Goal: Information Seeking & Learning: Check status

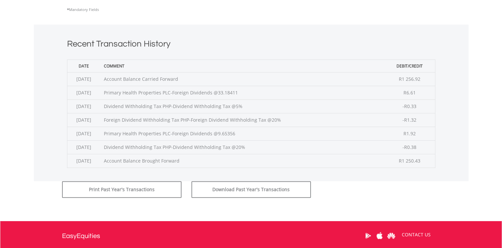
scroll to position [232, 0]
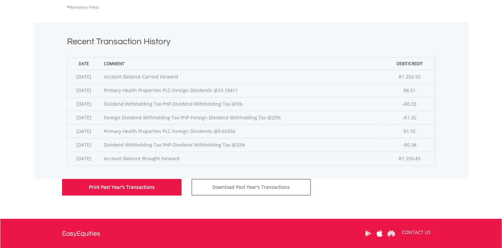
drag, startPoint x: 147, startPoint y: 192, endPoint x: 261, endPoint y: 234, distance: 121.6
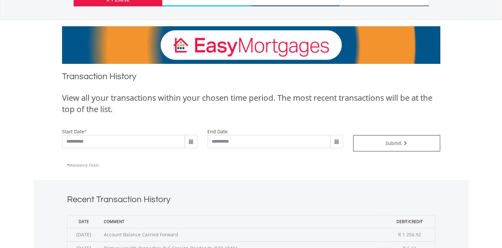
scroll to position [100, 0]
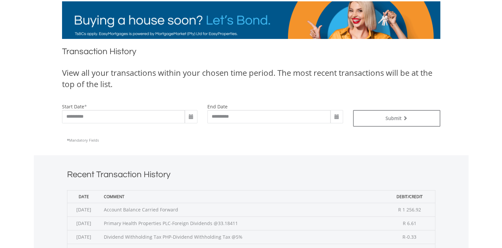
click at [192, 117] on span at bounding box center [190, 116] width 5 height 5
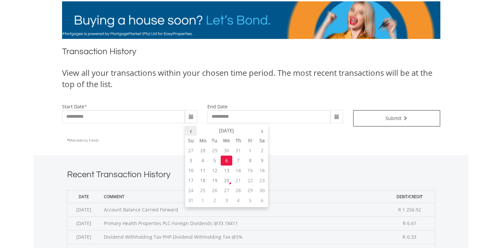
click at [190, 129] on th "‹" at bounding box center [191, 130] width 12 height 10
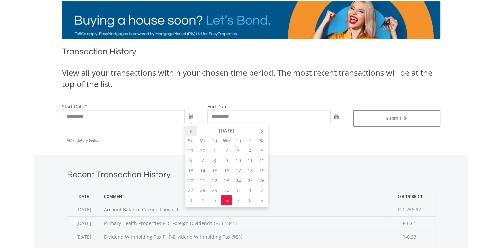
click at [190, 129] on th "‹" at bounding box center [191, 130] width 12 height 10
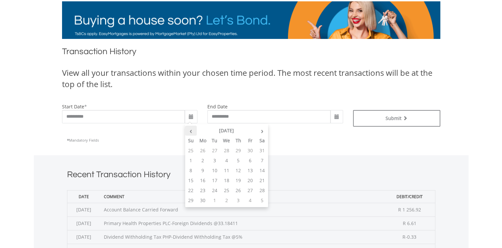
click at [190, 129] on th "‹" at bounding box center [191, 130] width 12 height 10
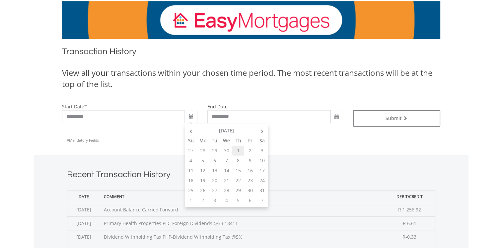
click at [236, 148] on td "1" at bounding box center [238, 150] width 12 height 10
type input "**********"
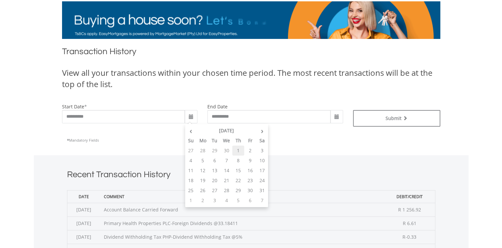
type input "**********"
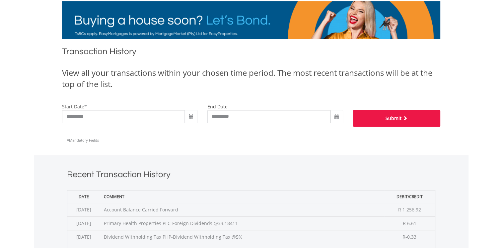
click at [393, 120] on button "Submit" at bounding box center [396, 118] width 87 height 17
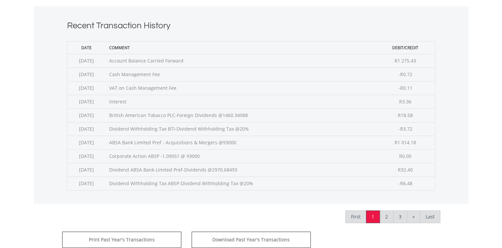
scroll to position [232, 0]
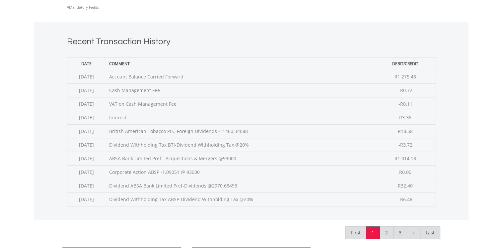
click at [451, 79] on div "Recent Transaction History Date Comment Debit/Credit 2025-08-01 Account Balance…" at bounding box center [251, 120] width 435 height 197
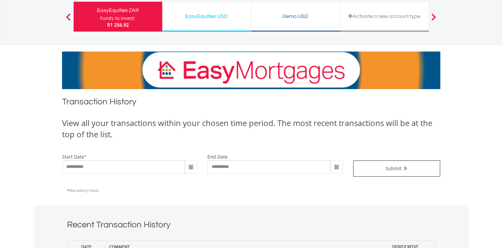
scroll to position [0, 0]
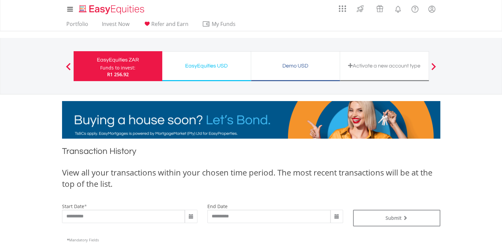
click at [208, 67] on div "EasyEquities USD" at bounding box center [206, 65] width 81 height 9
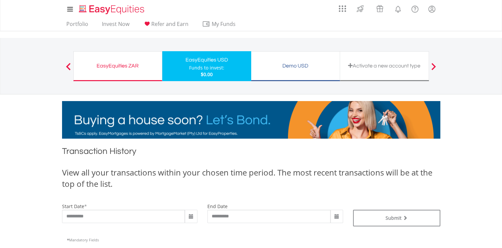
click at [133, 71] on div "EasyEquities ZAR Funds to invest: $0.00" at bounding box center [117, 66] width 89 height 30
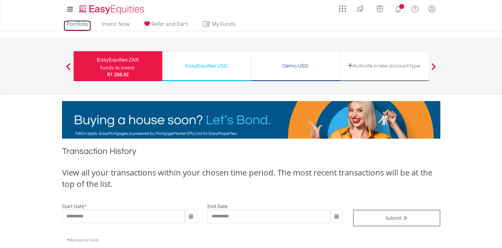
click at [81, 24] on link "Portfolio" at bounding box center [77, 26] width 27 height 10
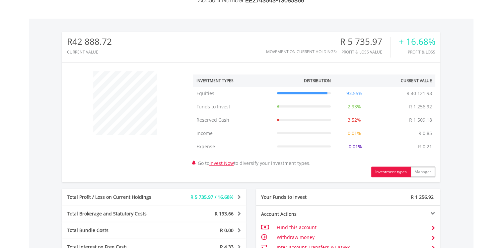
scroll to position [353, 0]
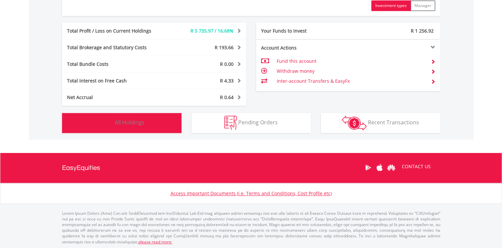
click at [164, 120] on button "Holdings All Holdings" at bounding box center [121, 123] width 119 height 20
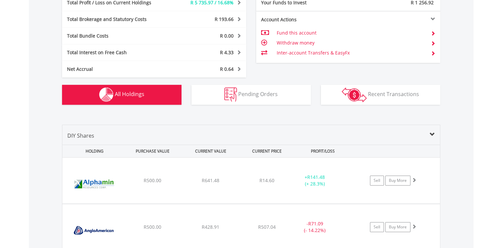
scroll to position [365, 0]
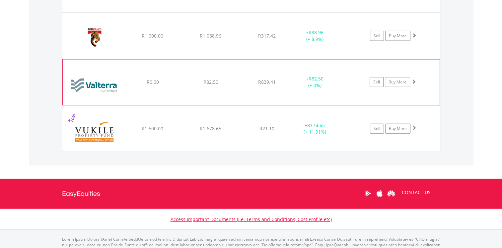
scroll to position [1825, 0]
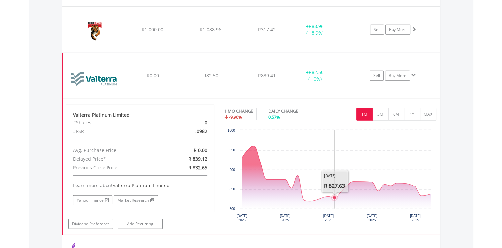
scroll to position [1858, 0]
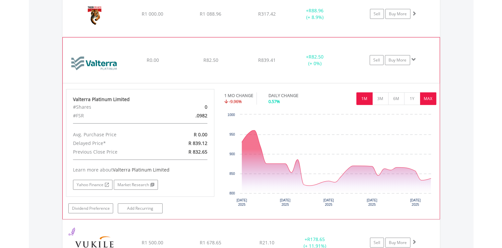
click at [421, 94] on button "MAX" at bounding box center [428, 98] width 16 height 13
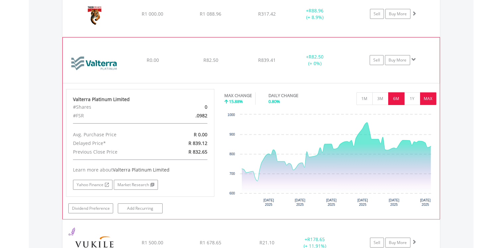
click at [396, 93] on button "6M" at bounding box center [396, 98] width 16 height 13
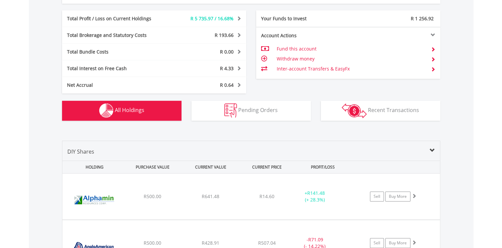
scroll to position [299, 0]
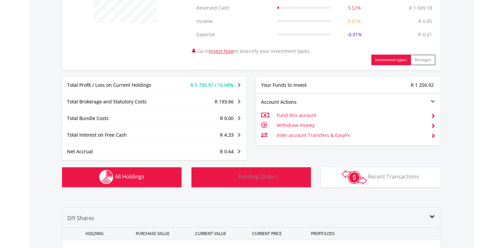
click at [260, 180] on button "Pending Orders Pending Orders" at bounding box center [250, 177] width 119 height 20
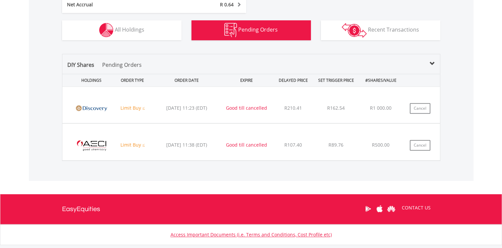
scroll to position [448, 0]
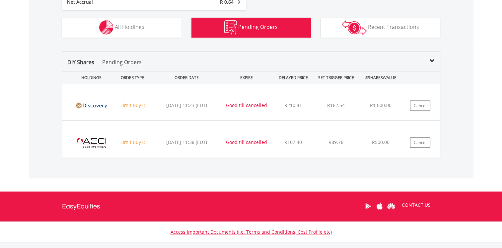
click at [104, 104] on img at bounding box center [91, 105] width 42 height 26
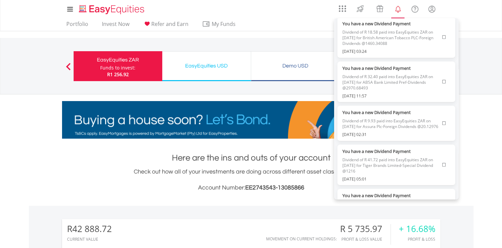
scroll to position [0, 0]
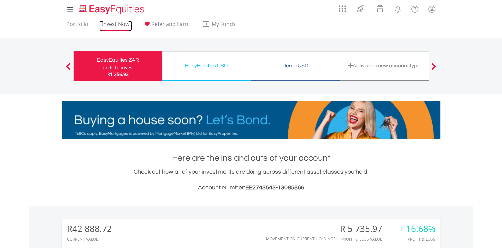
click at [112, 25] on link "Invest Now" at bounding box center [115, 26] width 33 height 10
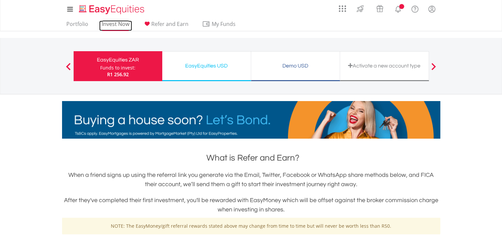
click at [113, 27] on link "Invest Now" at bounding box center [115, 26] width 33 height 10
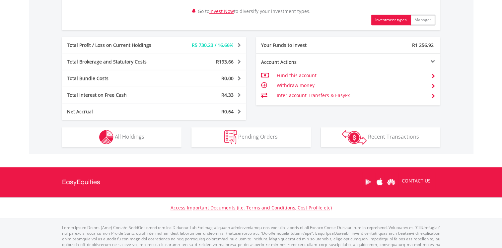
scroll to position [353, 0]
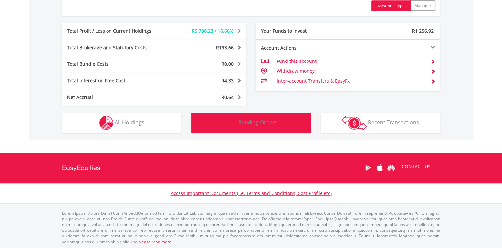
click at [238, 124] on button "Pending Orders Pending Orders" at bounding box center [250, 123] width 119 height 20
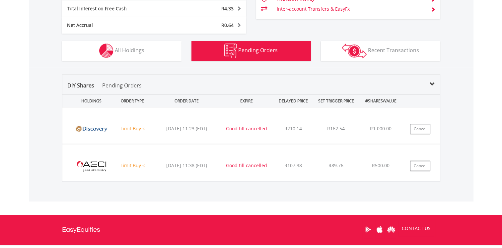
scroll to position [382, 0]
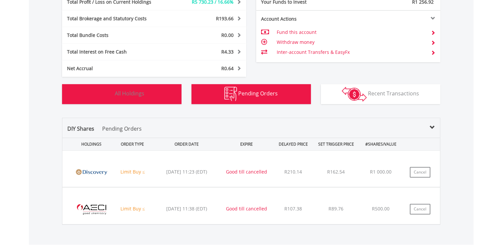
click at [154, 100] on button "Holdings All Holdings" at bounding box center [121, 94] width 119 height 20
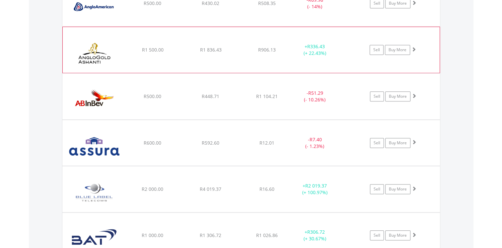
scroll to position [637, 0]
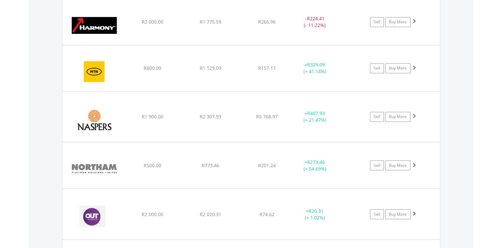
scroll to position [1102, 0]
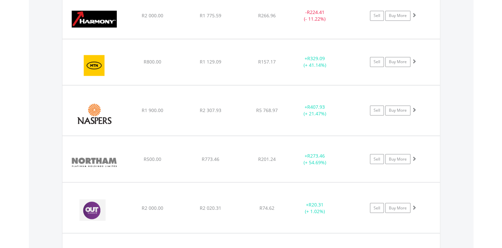
click at [462, 121] on div "Value View Share View DIY Shares HOLDING PURCHASE VALUE CURRENT VALUE CURRENT P…" at bounding box center [251, 144] width 445 height 1509
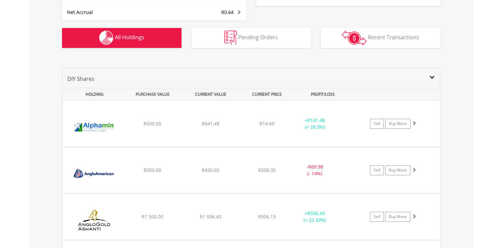
scroll to position [398, 0]
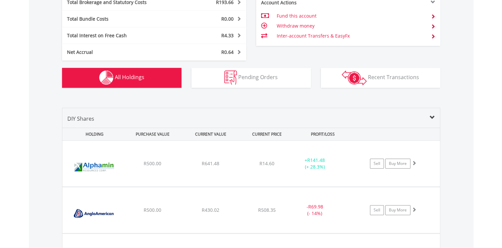
click at [327, 133] on div "PROFIT/LOSS" at bounding box center [323, 134] width 57 height 12
click at [432, 116] on span at bounding box center [432, 117] width 5 height 5
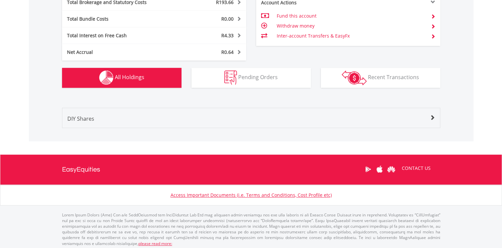
click at [432, 116] on span at bounding box center [432, 117] width 5 height 5
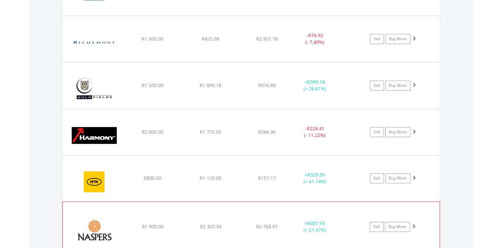
scroll to position [1028, 0]
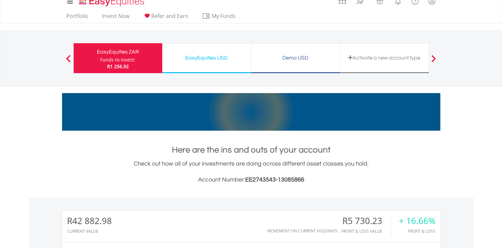
scroll to position [0, 0]
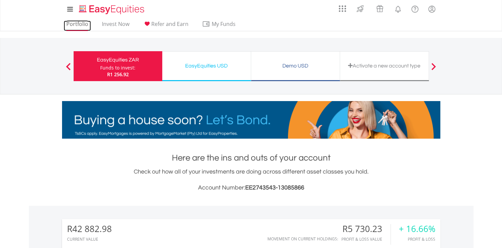
click at [78, 26] on link "Portfolio" at bounding box center [77, 26] width 27 height 10
